Goal: Task Accomplishment & Management: Manage account settings

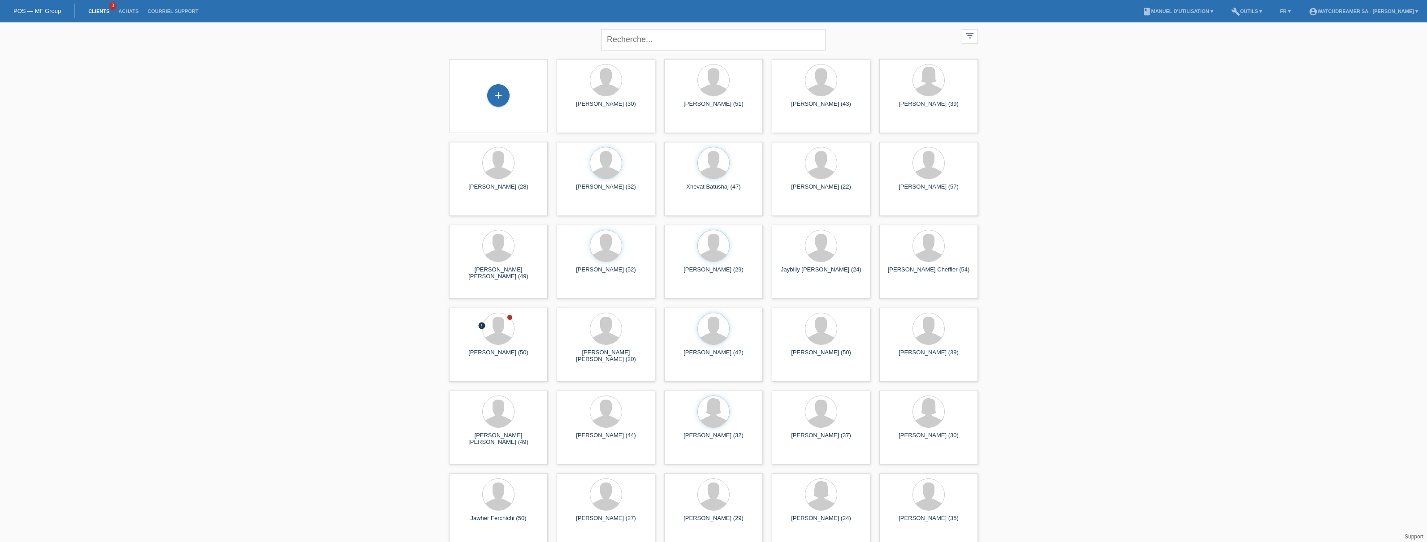
click at [126, 11] on link "Achats" at bounding box center [128, 11] width 29 height 5
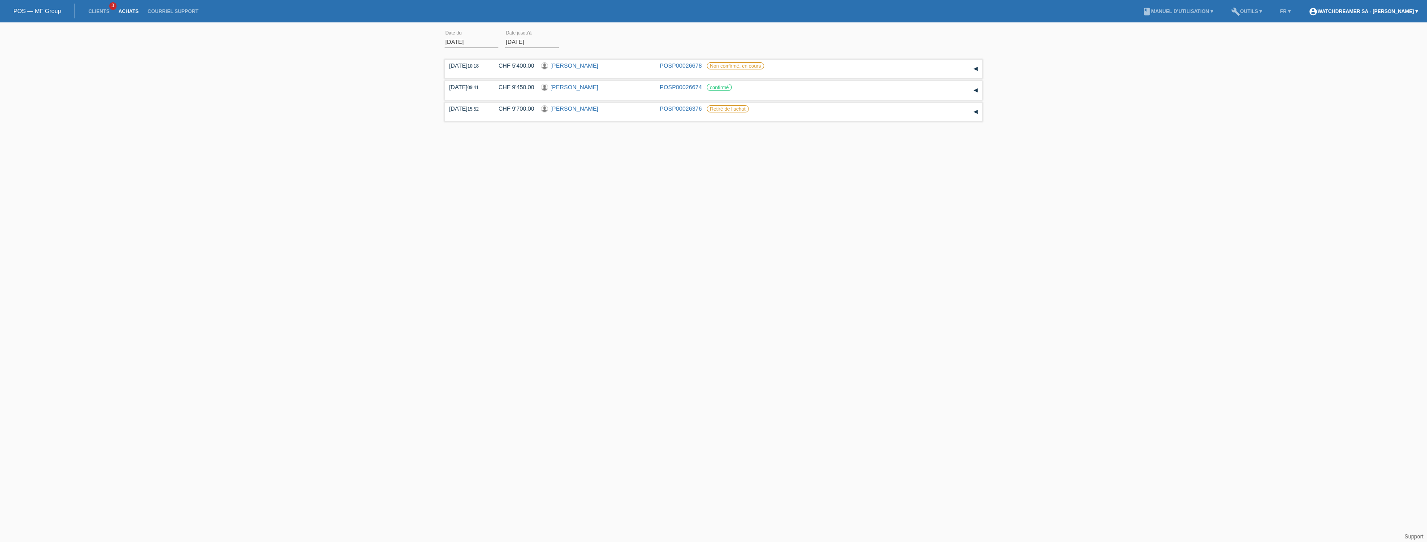
click at [1337, 11] on link "account_circle Watchdreamer SA - [PERSON_NAME] ▾" at bounding box center [1363, 11] width 118 height 5
click at [1331, 38] on div "[PERSON_NAME][EMAIL_ADDRESS][DOMAIN_NAME]" at bounding box center [1362, 43] width 117 height 11
click at [1208, 71] on div "01.08.2025 error Date du 29.08.2025 error Date jusqu'à appliquer 10:18 Date" at bounding box center [713, 87] width 1427 height 120
click at [1240, 65] on div "01.08.2025 error Date du 29.08.2025 error Date jusqu'à appliquer 10:18 Date" at bounding box center [713, 87] width 1427 height 120
click at [1342, 31] on b "Watchdreamer SA - [PERSON_NAME]" at bounding box center [1356, 34] width 104 height 7
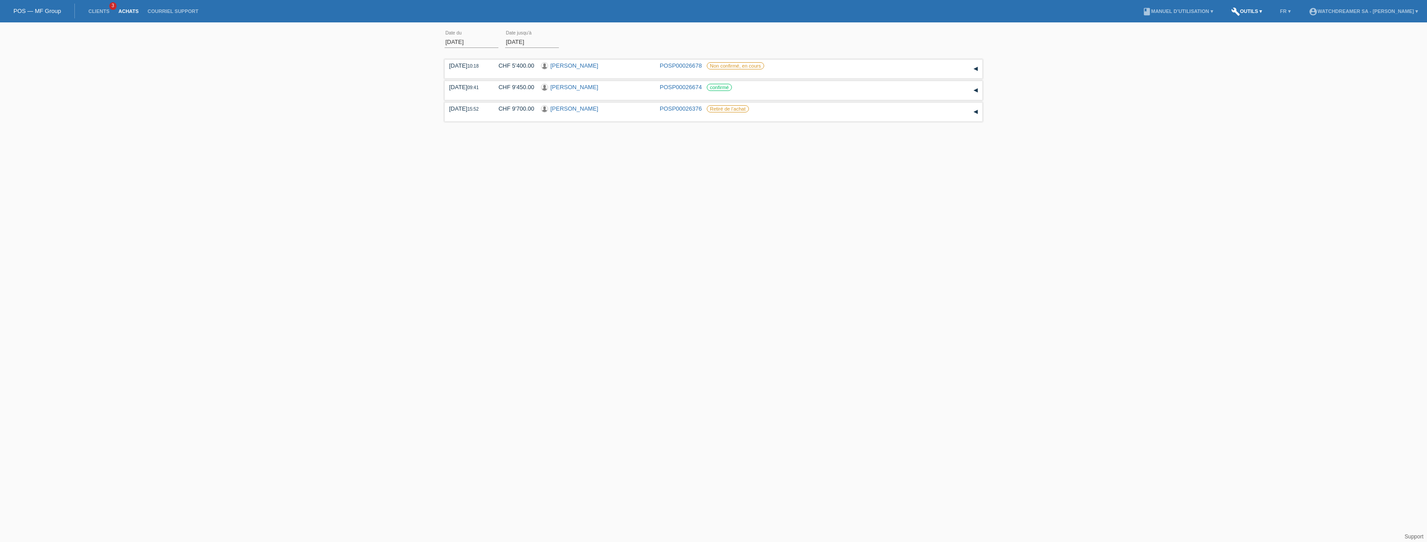
click at [1245, 9] on link "build Outils ▾" at bounding box center [1247, 11] width 40 height 5
click at [1225, 48] on span "Paramètres" at bounding box center [1229, 47] width 33 height 11
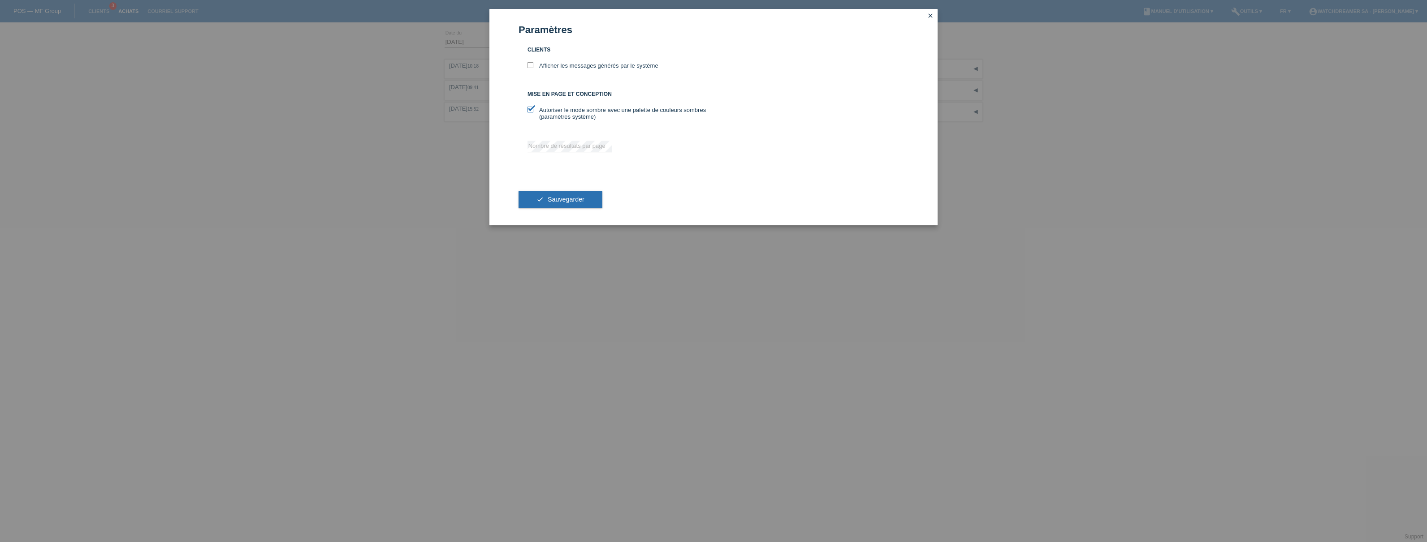
click at [930, 14] on icon "close" at bounding box center [930, 15] width 7 height 7
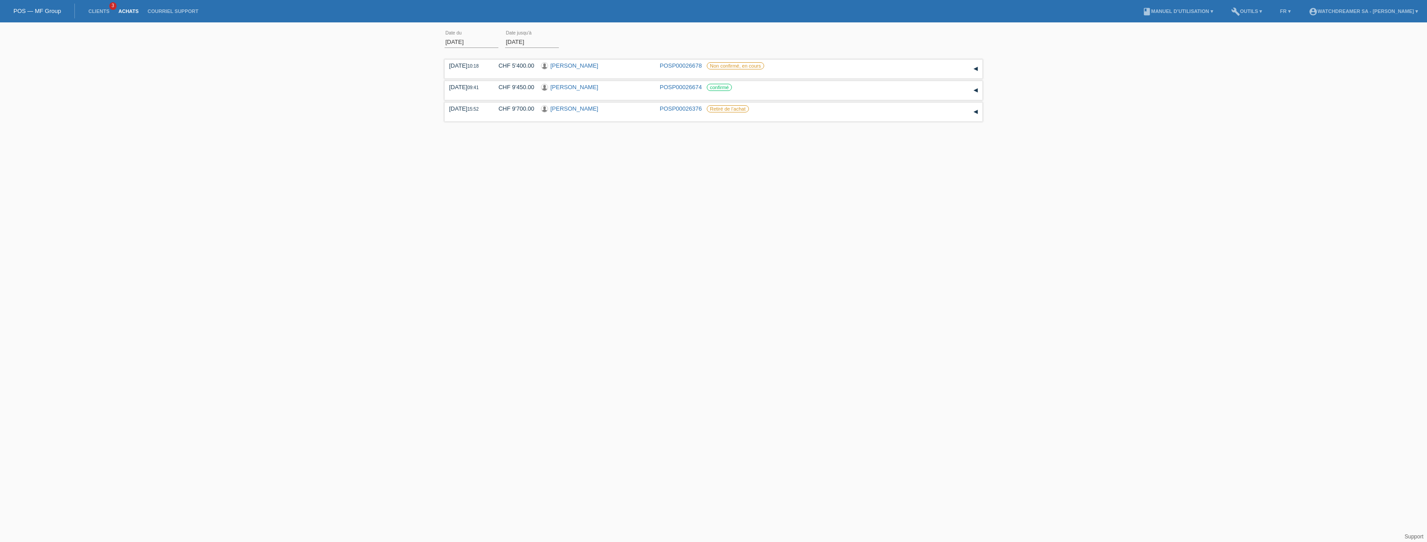
click at [42, 14] on link "POS — MF Group" at bounding box center [37, 11] width 48 height 7
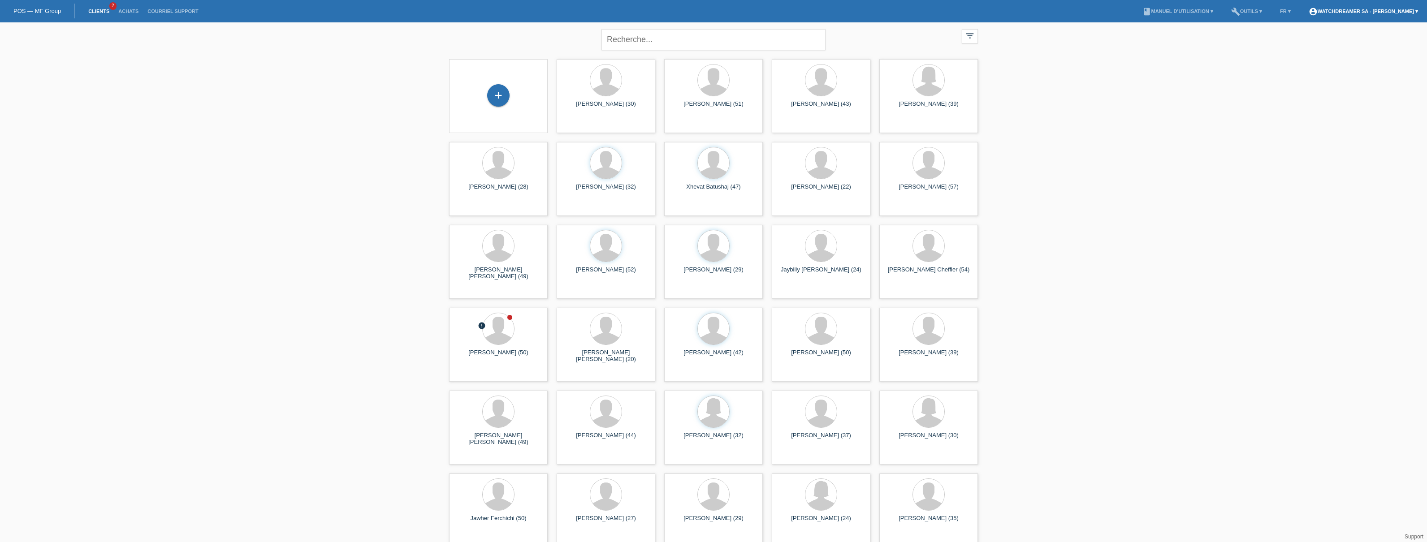
click at [1415, 9] on link "account_circle Watchdreamer SA - Michael Niven ▾" at bounding box center [1363, 11] width 118 height 5
click at [1348, 38] on div "[PERSON_NAME][EMAIL_ADDRESS][DOMAIN_NAME]" at bounding box center [1362, 43] width 117 height 11
click at [1330, 58] on link "Déconnexion" at bounding box center [1321, 61] width 34 height 7
click at [98, 14] on li "Clients 2" at bounding box center [99, 11] width 30 height 23
click at [103, 10] on link "Clients" at bounding box center [99, 11] width 30 height 5
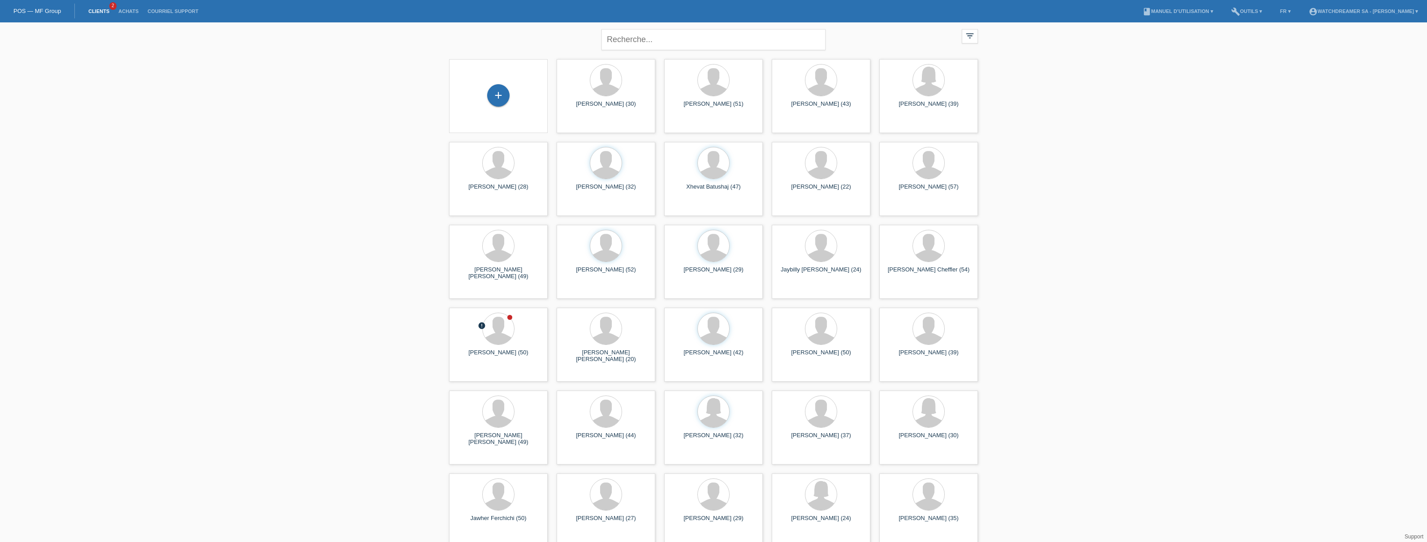
click at [108, 12] on link "Clients" at bounding box center [99, 11] width 30 height 5
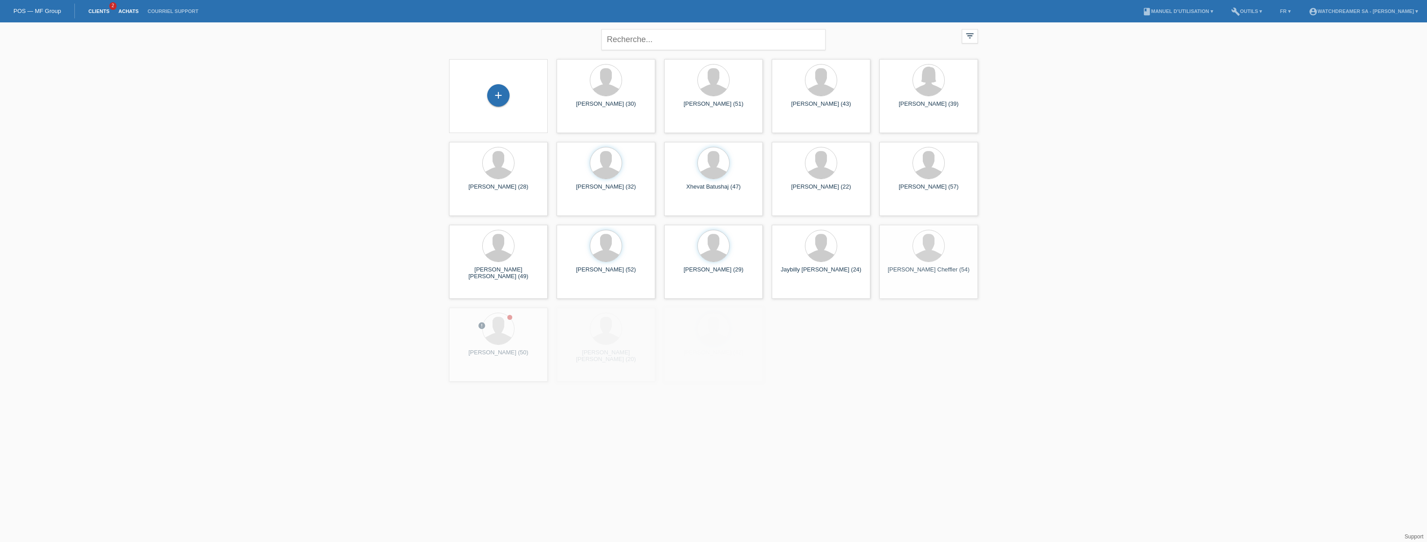
click at [132, 10] on link "Achats" at bounding box center [128, 11] width 29 height 5
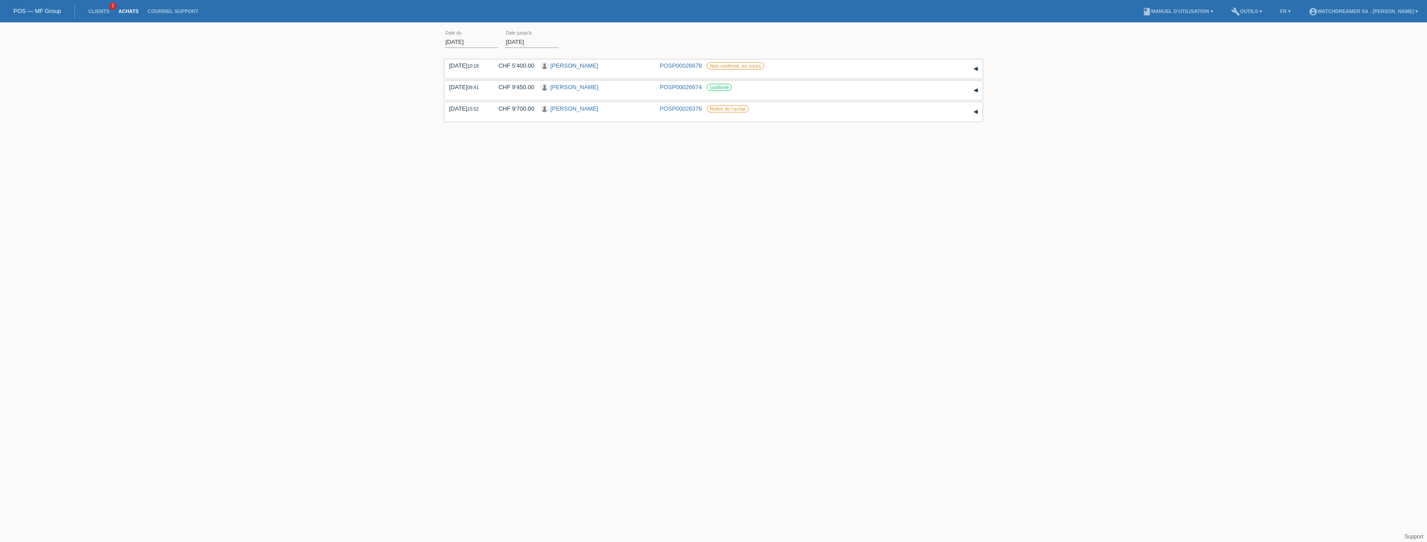
click at [124, 11] on link "Achats" at bounding box center [128, 11] width 29 height 5
click at [976, 87] on div "▾" at bounding box center [975, 90] width 13 height 13
